Goal: Information Seeking & Learning: Learn about a topic

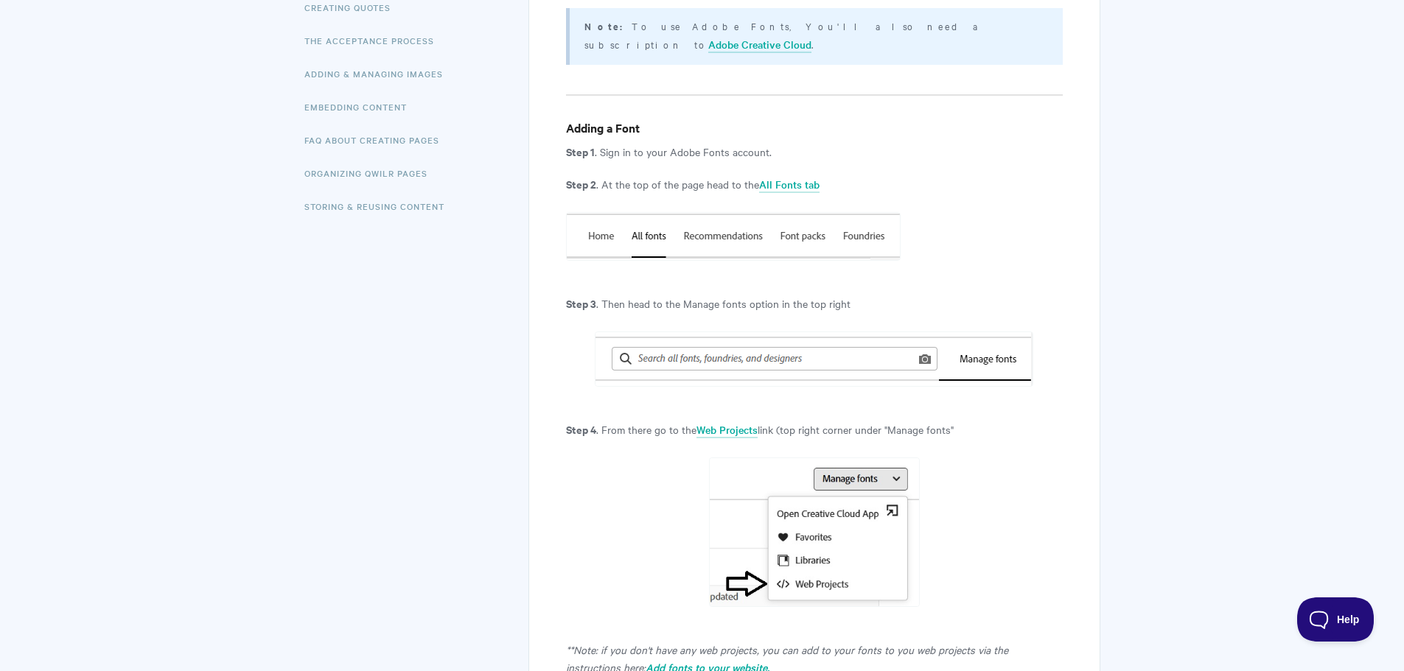
click at [685, 338] on img at bounding box center [814, 359] width 439 height 55
click at [688, 338] on img at bounding box center [814, 359] width 439 height 55
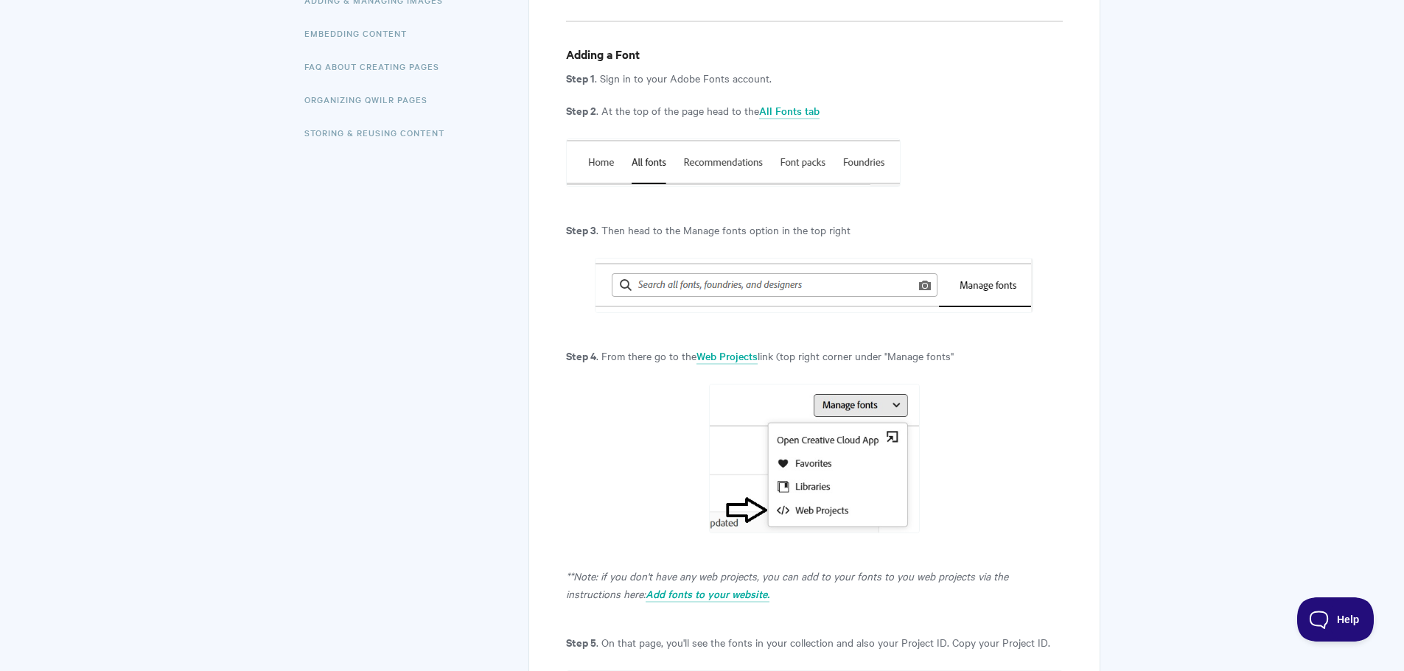
click at [868, 272] on img at bounding box center [814, 285] width 439 height 55
click at [904, 266] on img at bounding box center [814, 285] width 439 height 55
click at [740, 265] on img at bounding box center [814, 285] width 439 height 55
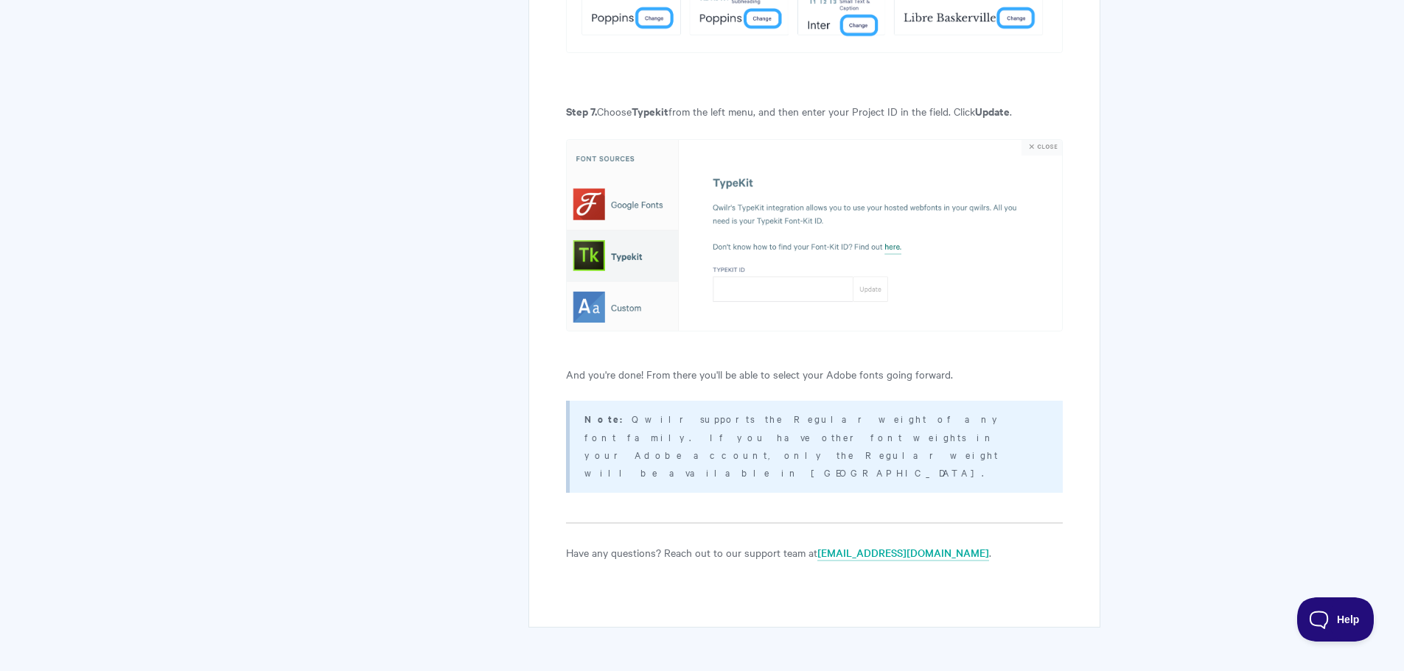
scroll to position [1856, 0]
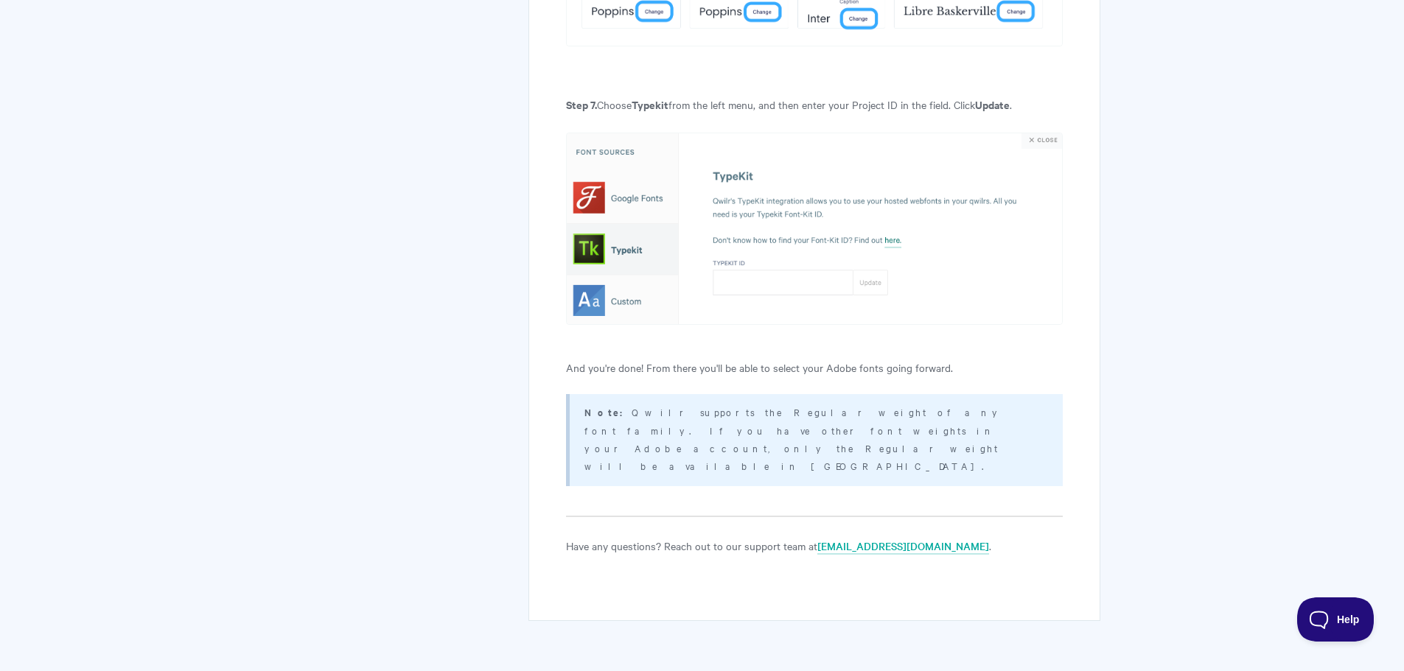
click at [592, 237] on img at bounding box center [814, 229] width 496 height 192
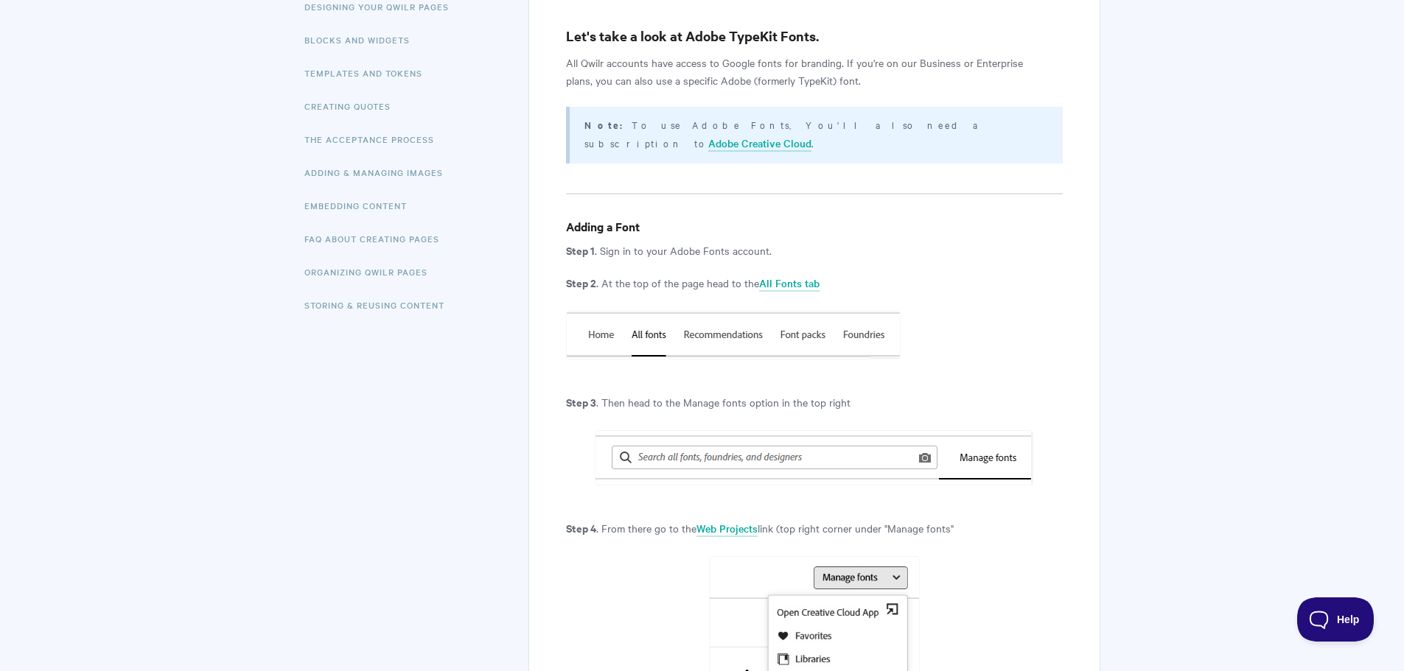
scroll to position [87, 0]
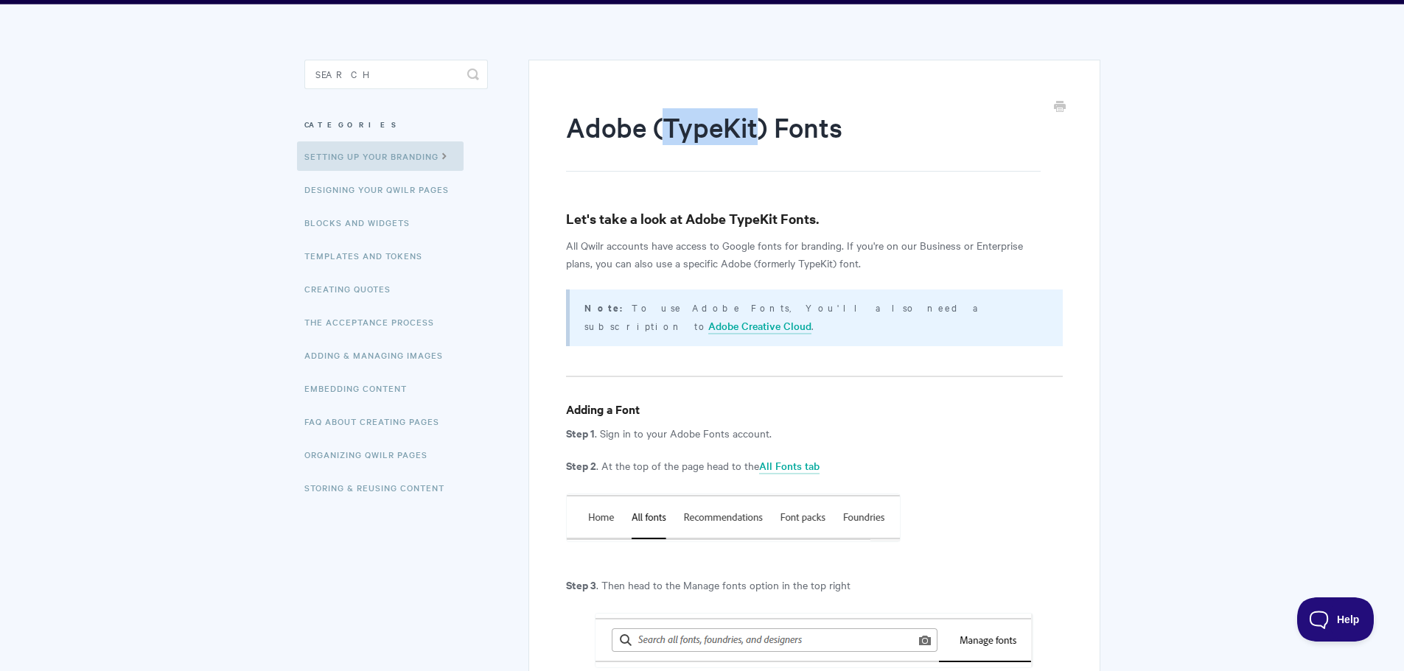
drag, startPoint x: 665, startPoint y: 131, endPoint x: 756, endPoint y: 131, distance: 91.4
click at [756, 131] on h1 "Adobe (TypeKit) Fonts" at bounding box center [803, 139] width 474 height 63
copy h1 "TypeKit"
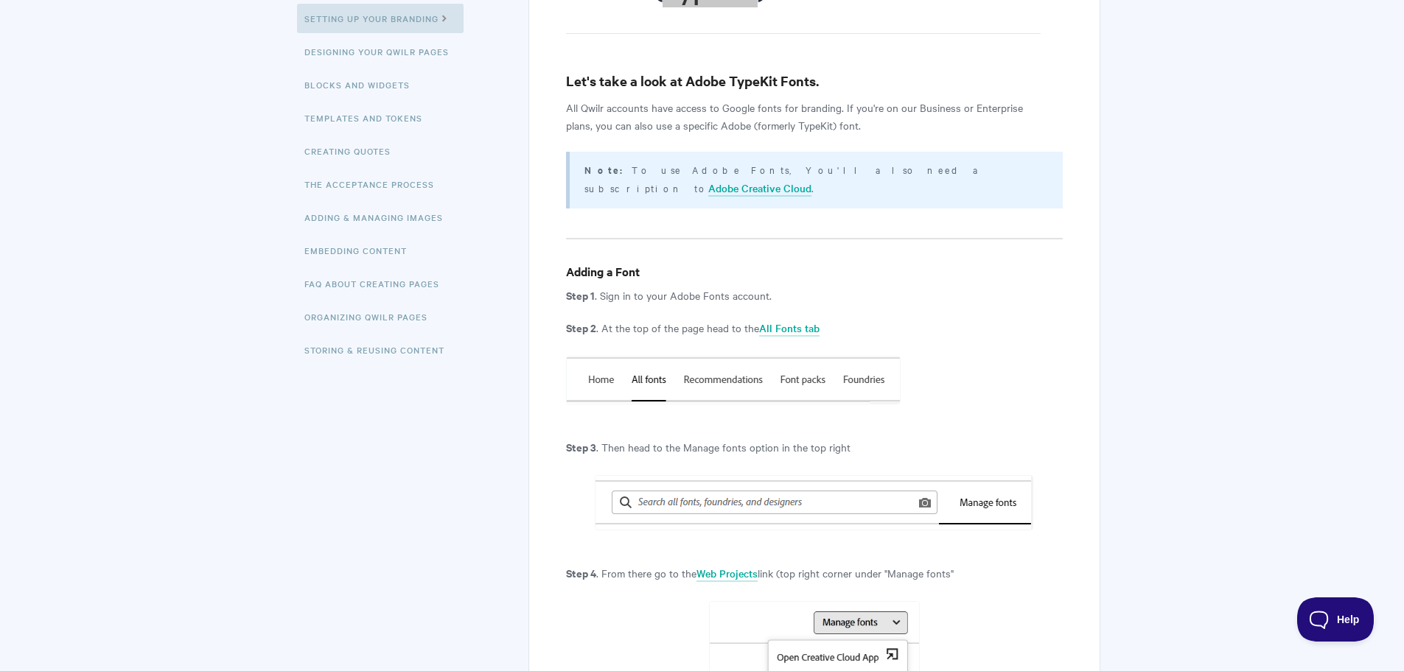
scroll to position [234, 0]
